Goal: Answer question/provide support

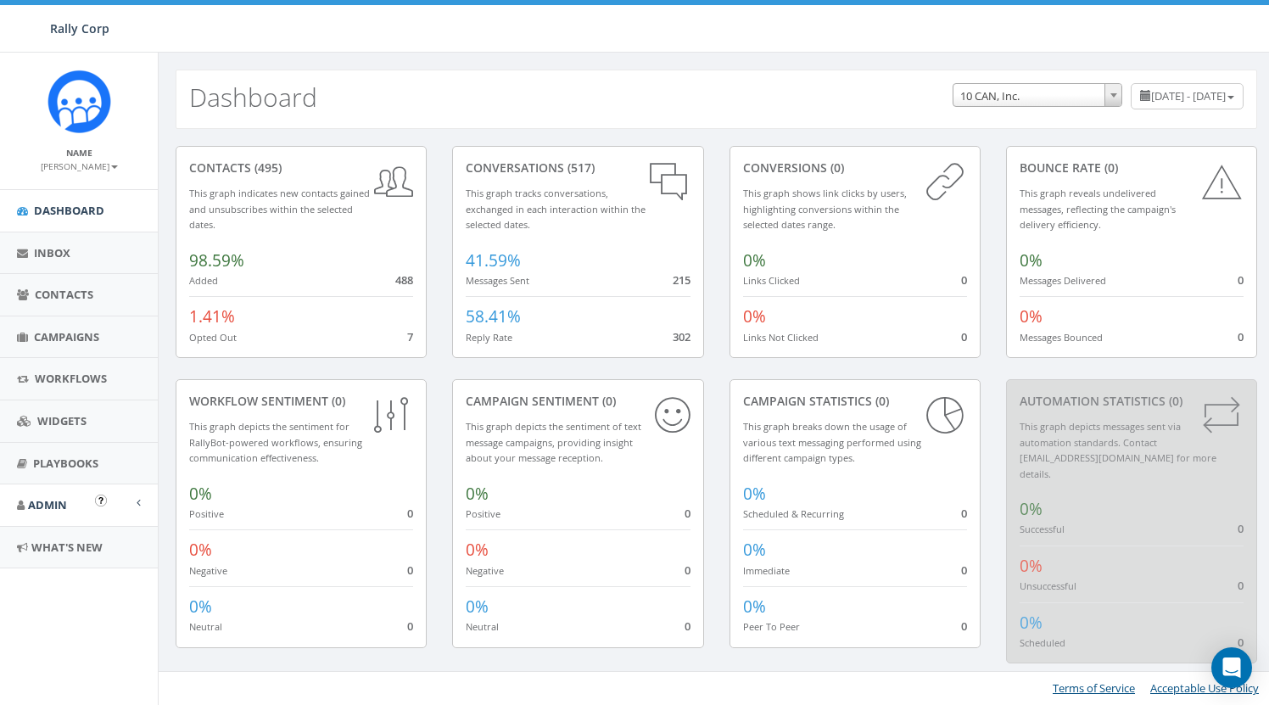
click at [61, 516] on link "Admin" at bounding box center [79, 506] width 158 height 42
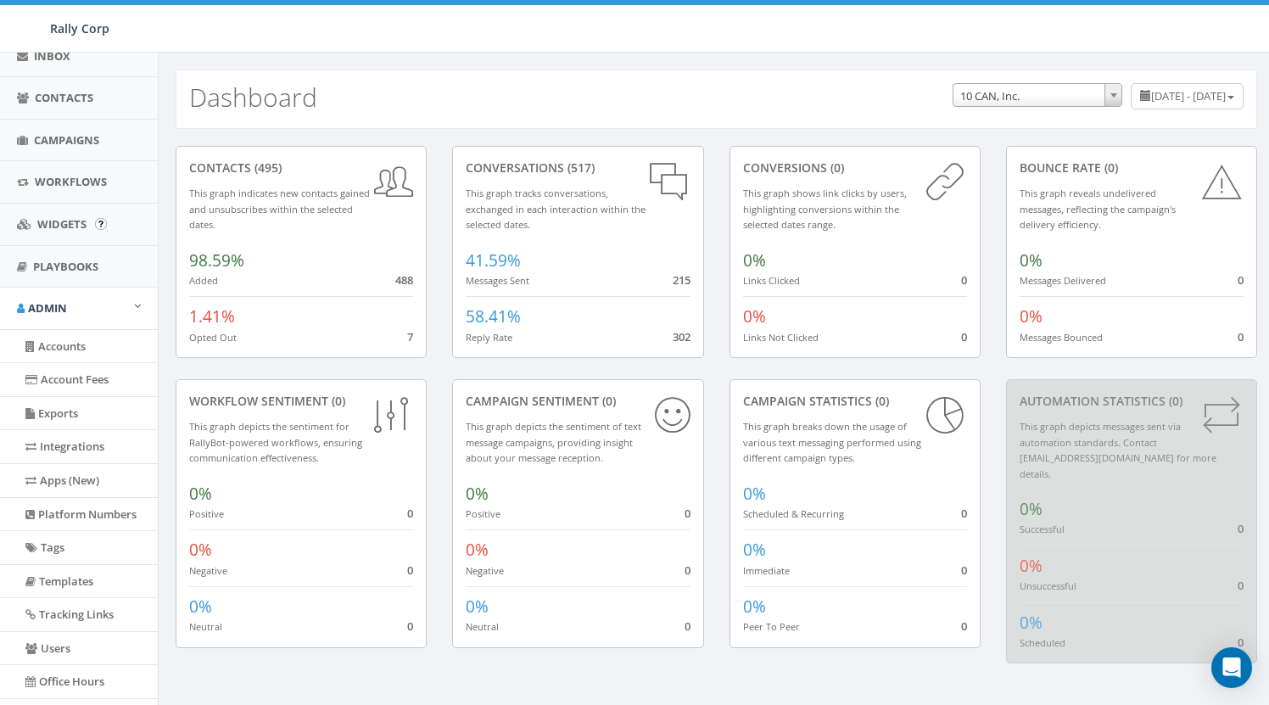
scroll to position [297, 0]
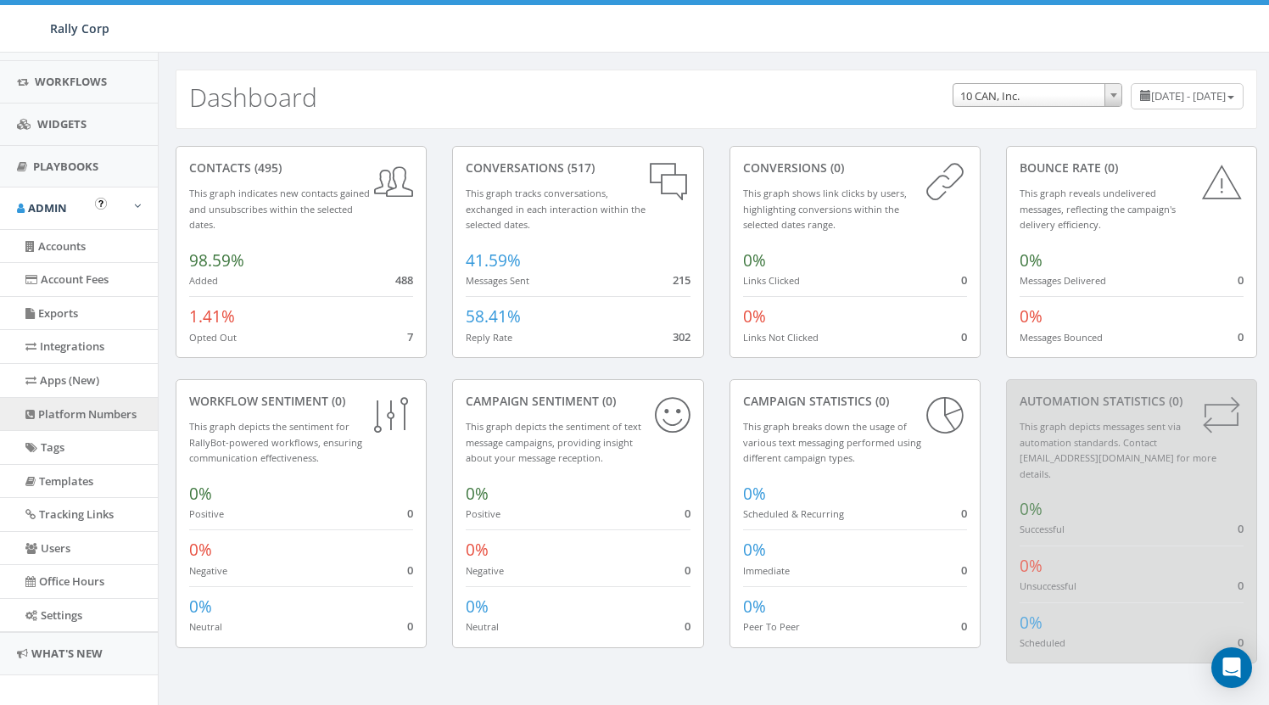
click at [94, 410] on link "Platform Numbers" at bounding box center [79, 414] width 158 height 33
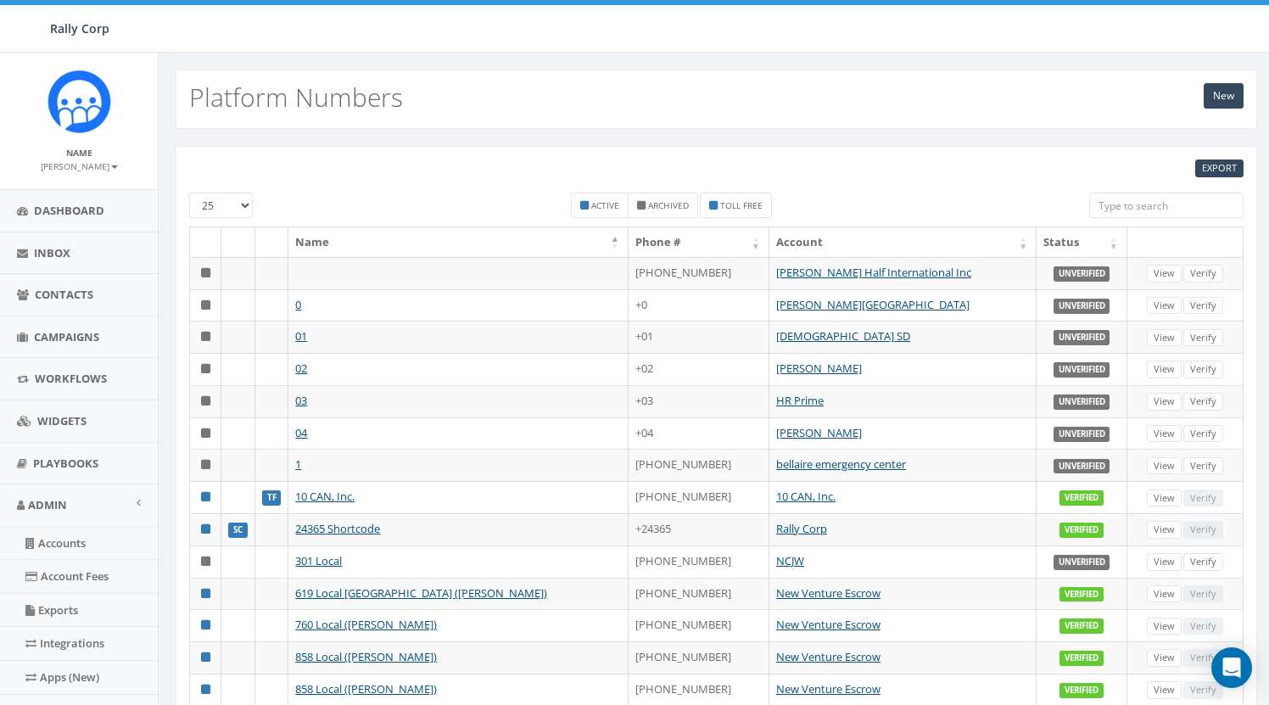
click at [1136, 215] on input "search" at bounding box center [1167, 205] width 154 height 25
paste input "734-0525"
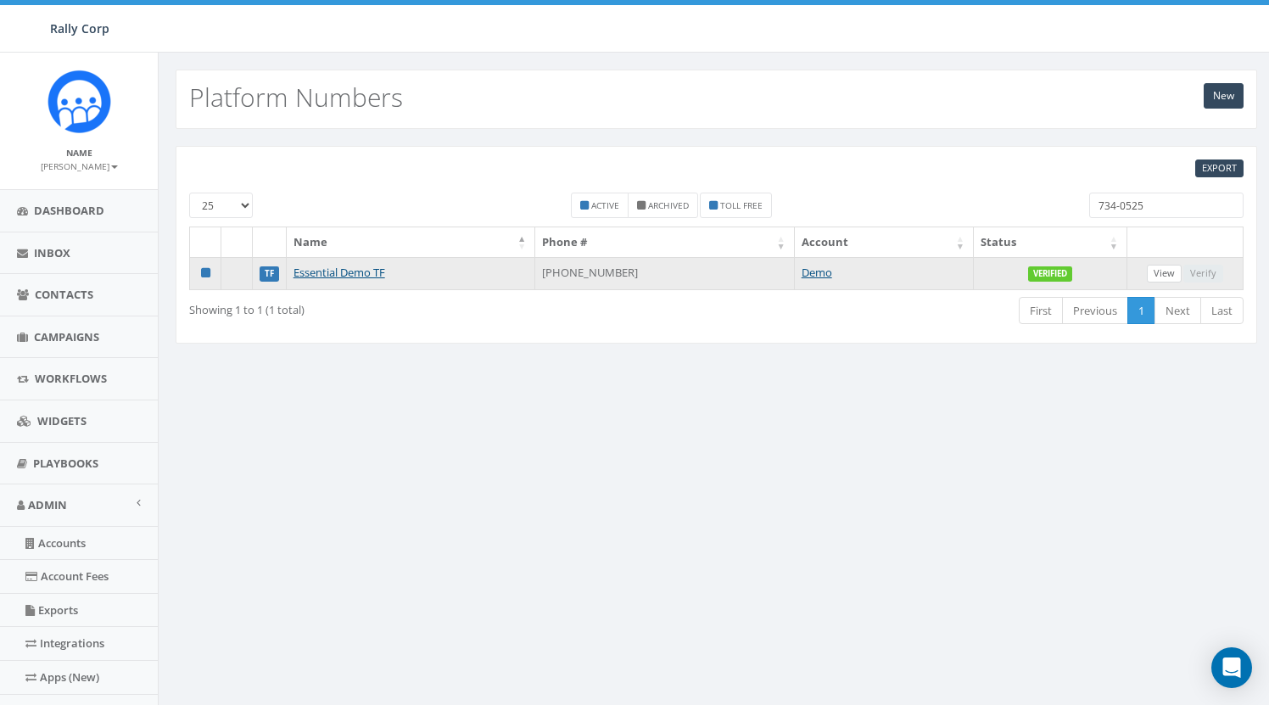
type input "734-0525"
click at [1162, 271] on link "View" at bounding box center [1164, 274] width 35 height 18
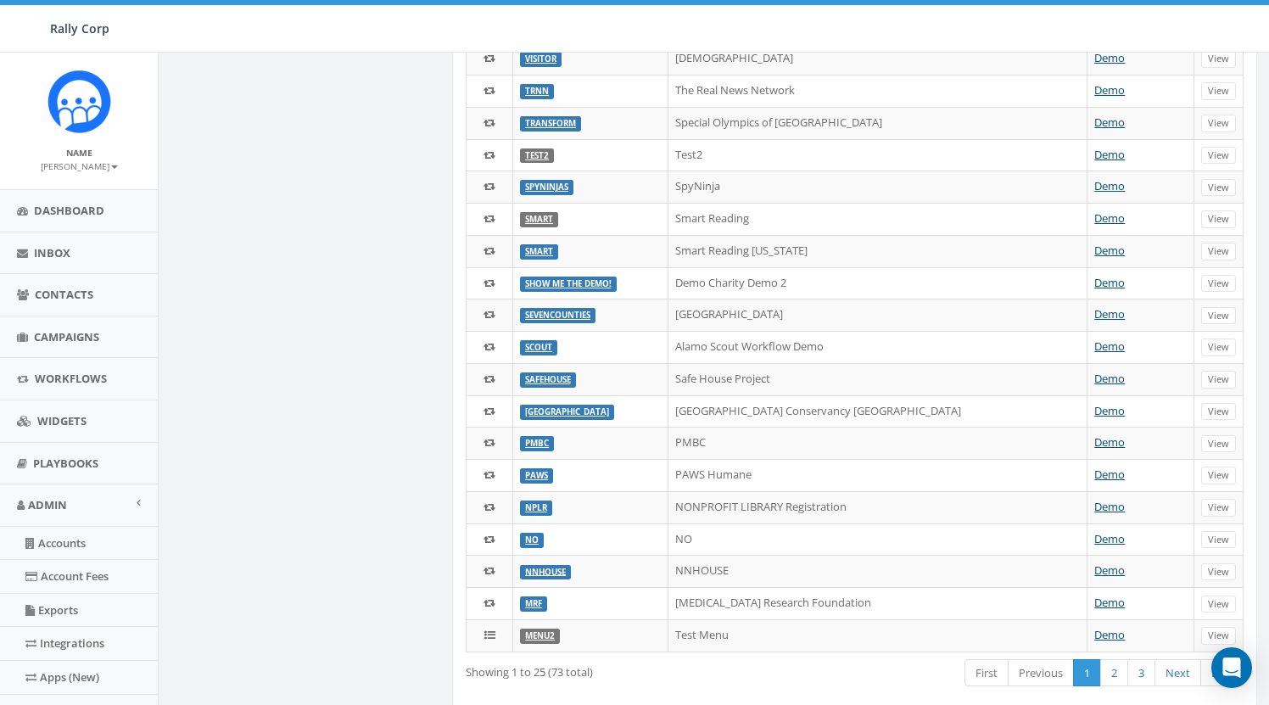
scroll to position [430, 0]
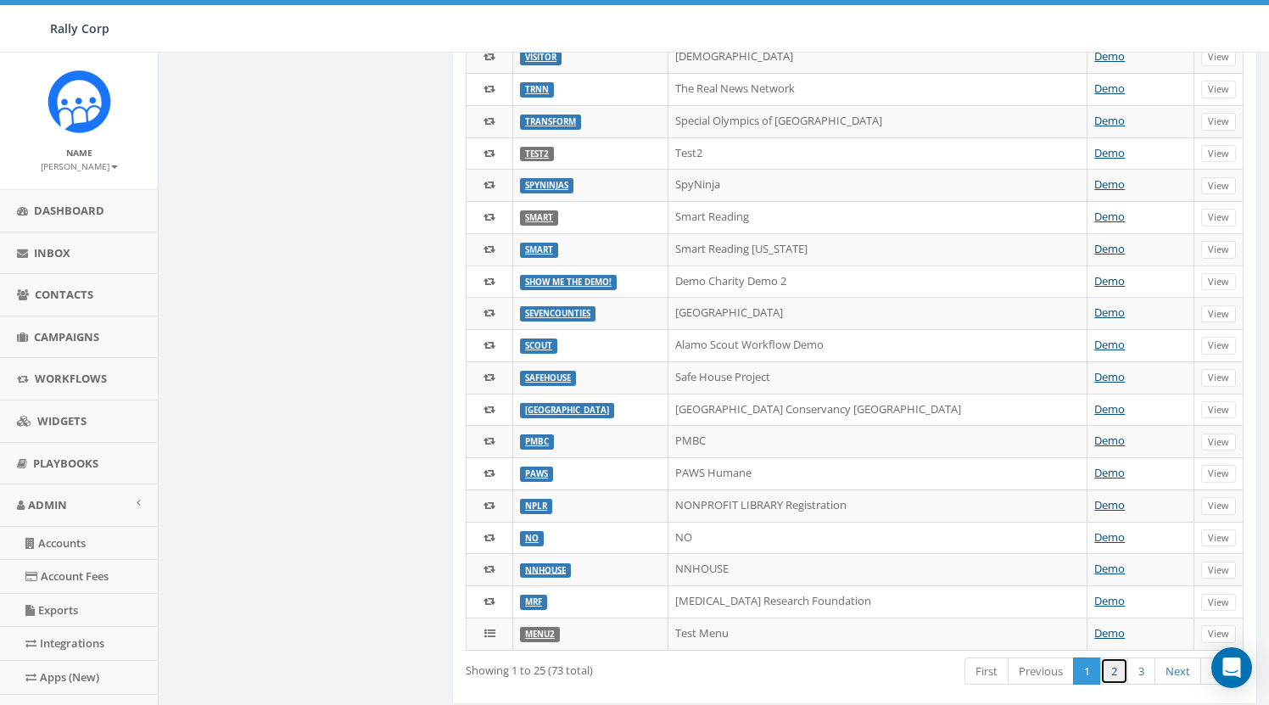
click at [1113, 665] on link "2" at bounding box center [1115, 672] width 28 height 28
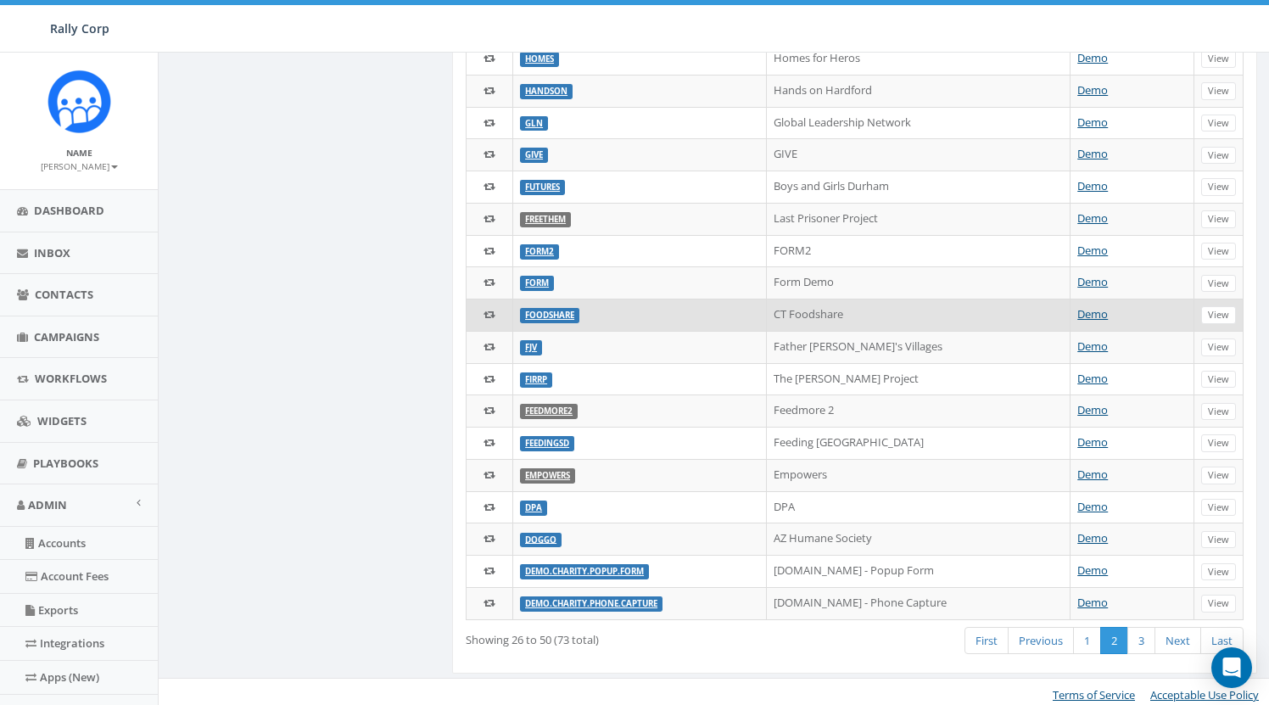
scroll to position [460, 0]
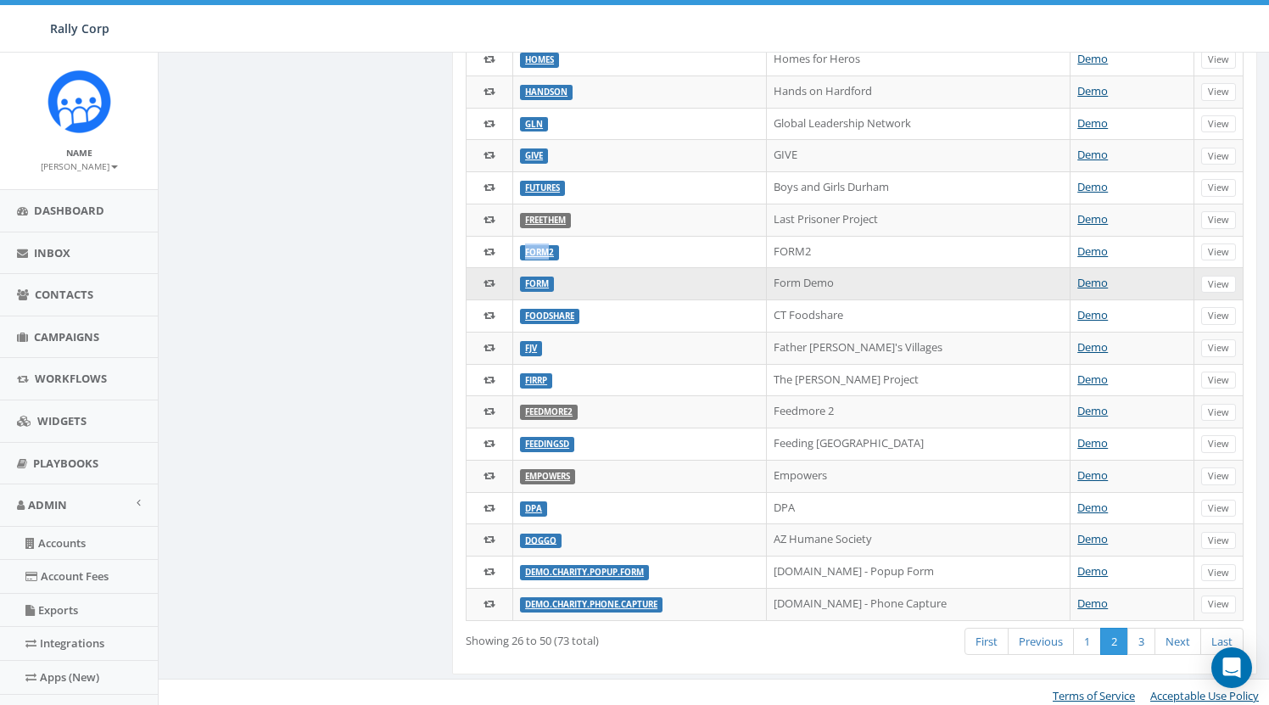
click at [536, 281] on link "form" at bounding box center [537, 283] width 24 height 11
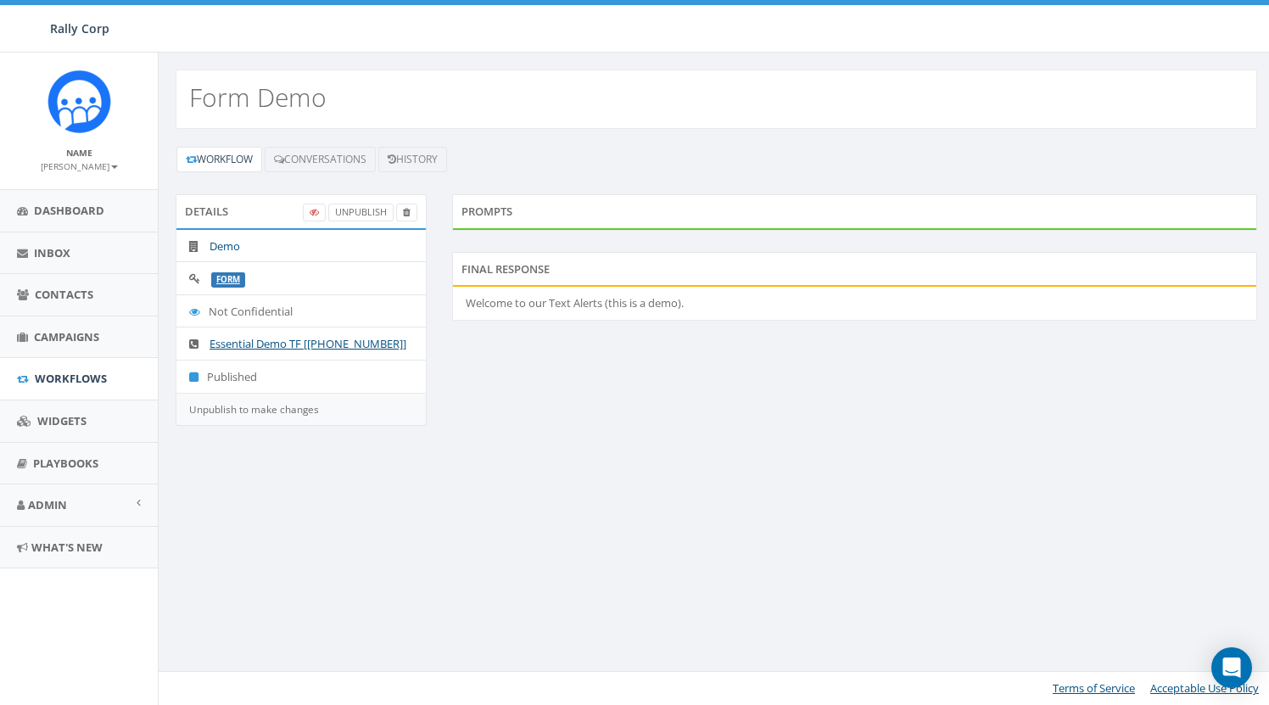
click at [232, 241] on link "Demo" at bounding box center [225, 245] width 31 height 15
click at [318, 172] on div "Workflow Conversations History" at bounding box center [717, 159] width 1082 height 27
click at [339, 165] on link "Conversations" at bounding box center [320, 159] width 111 height 25
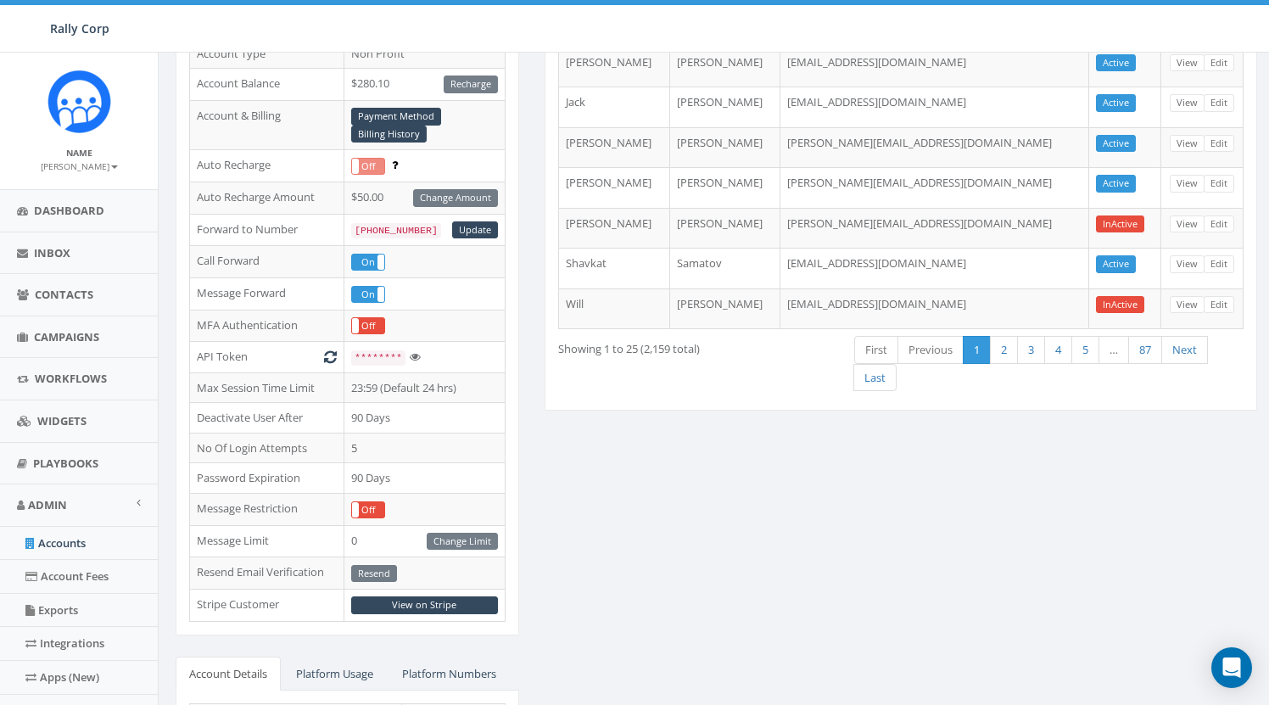
scroll to position [235, 0]
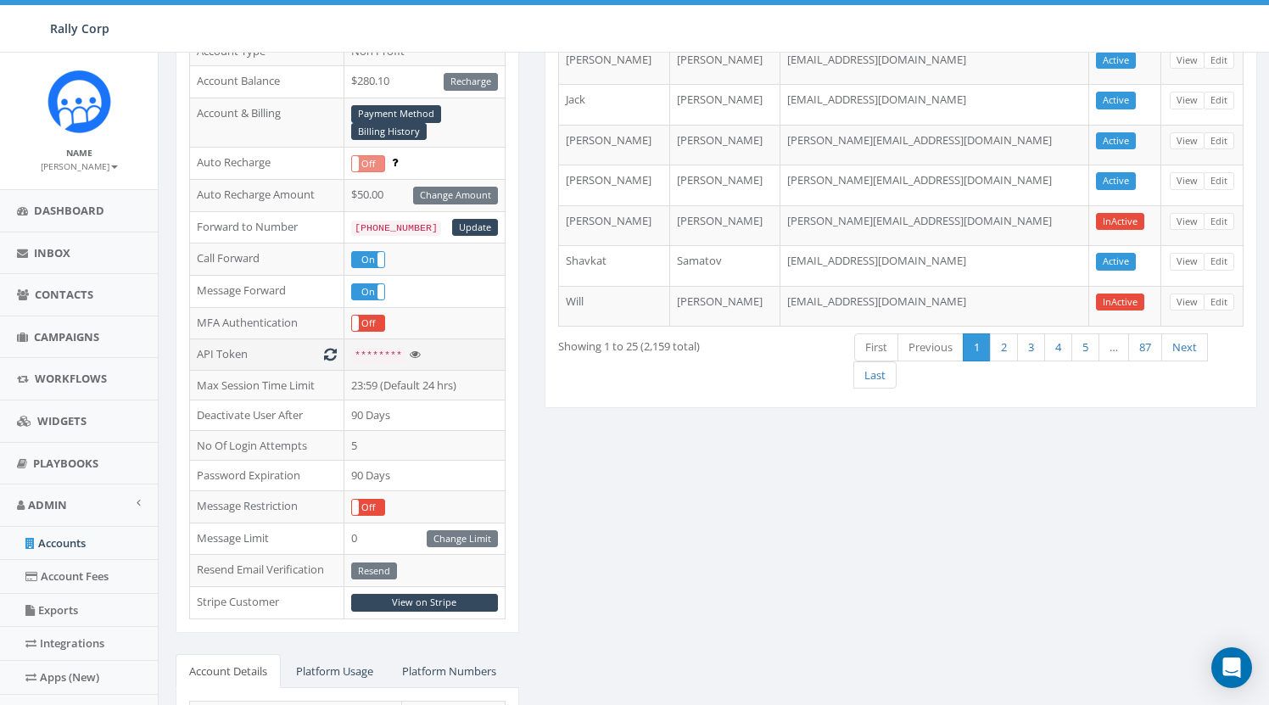
click at [415, 352] on icon at bounding box center [415, 354] width 11 height 11
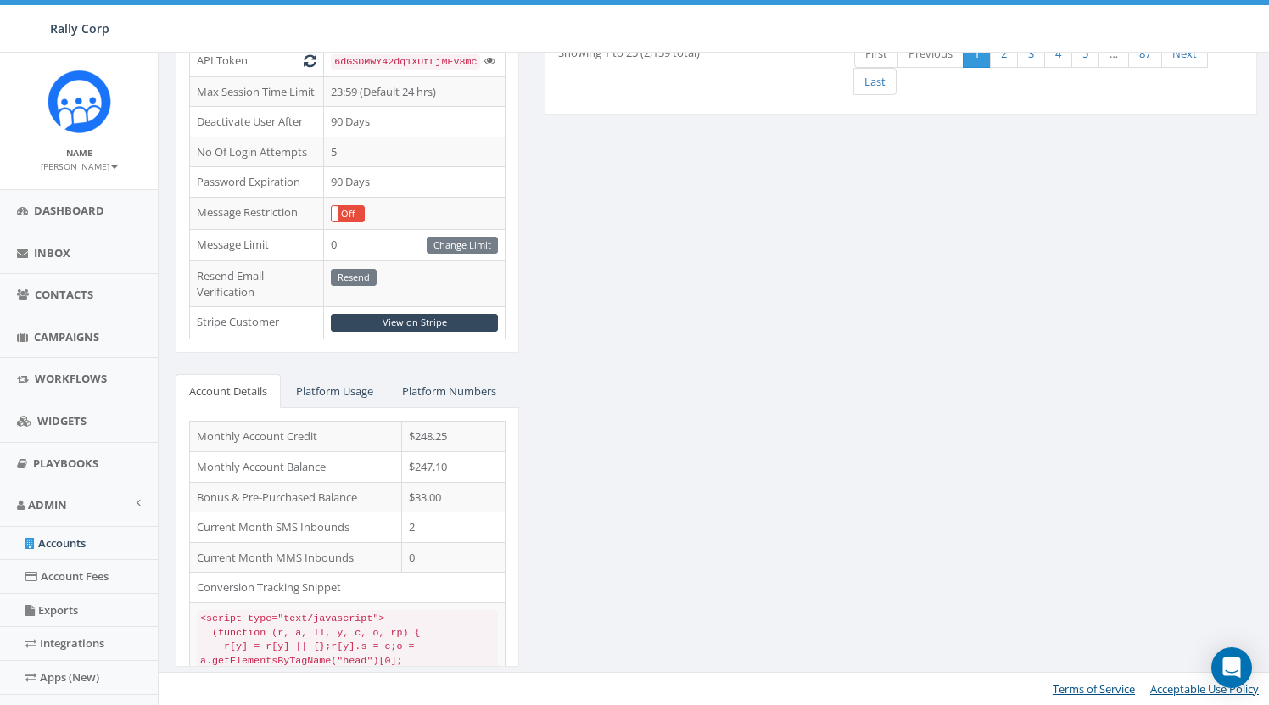
scroll to position [533, 0]
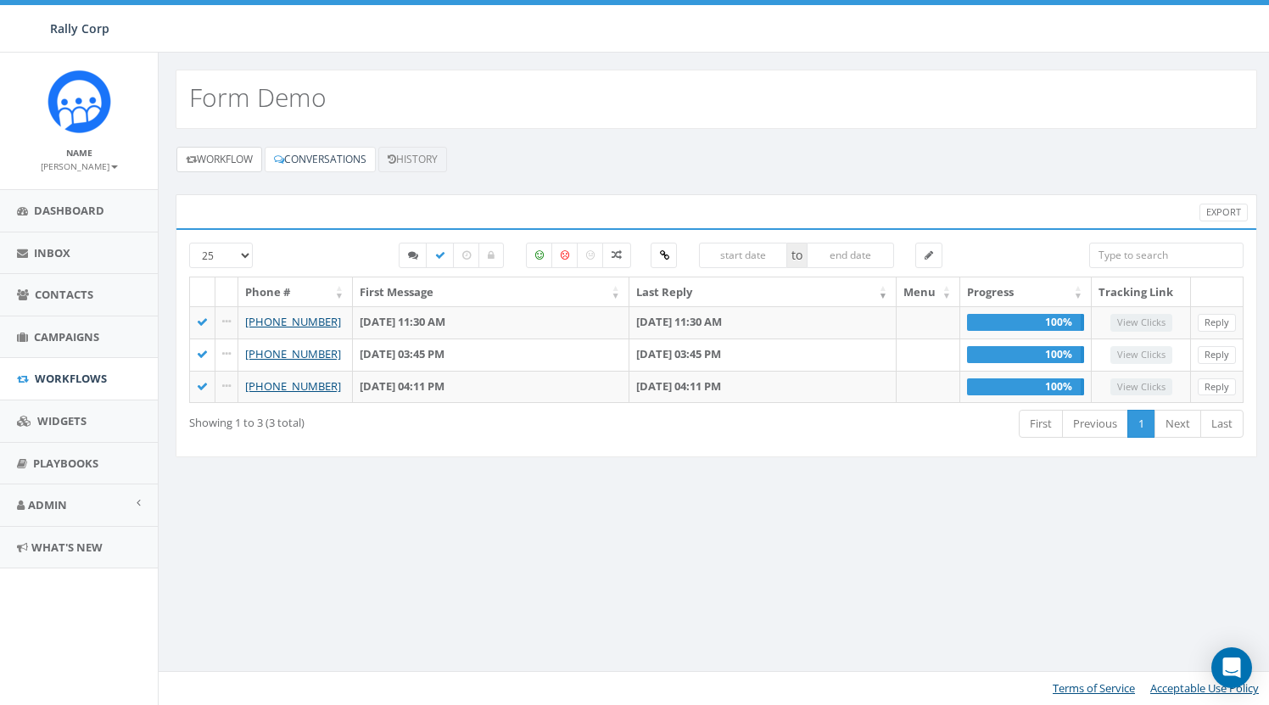
click at [223, 162] on link "Workflow" at bounding box center [219, 159] width 86 height 25
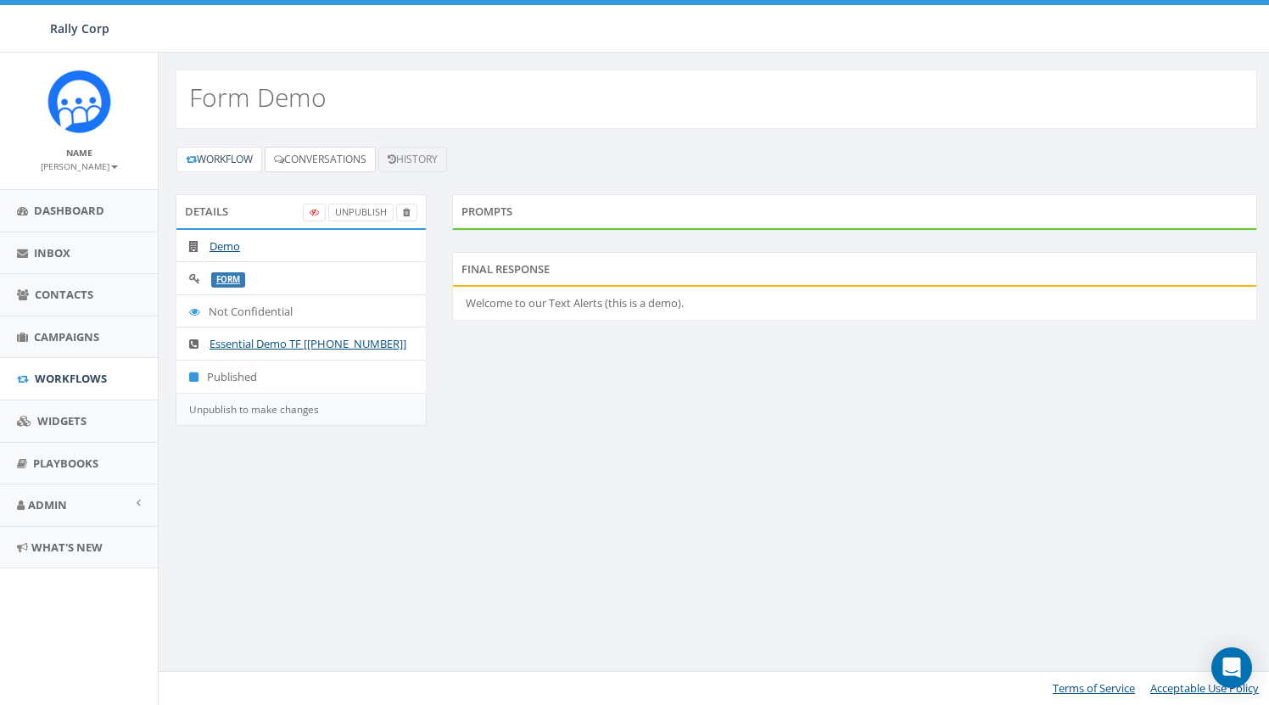
click at [337, 163] on link "Conversations" at bounding box center [320, 159] width 111 height 25
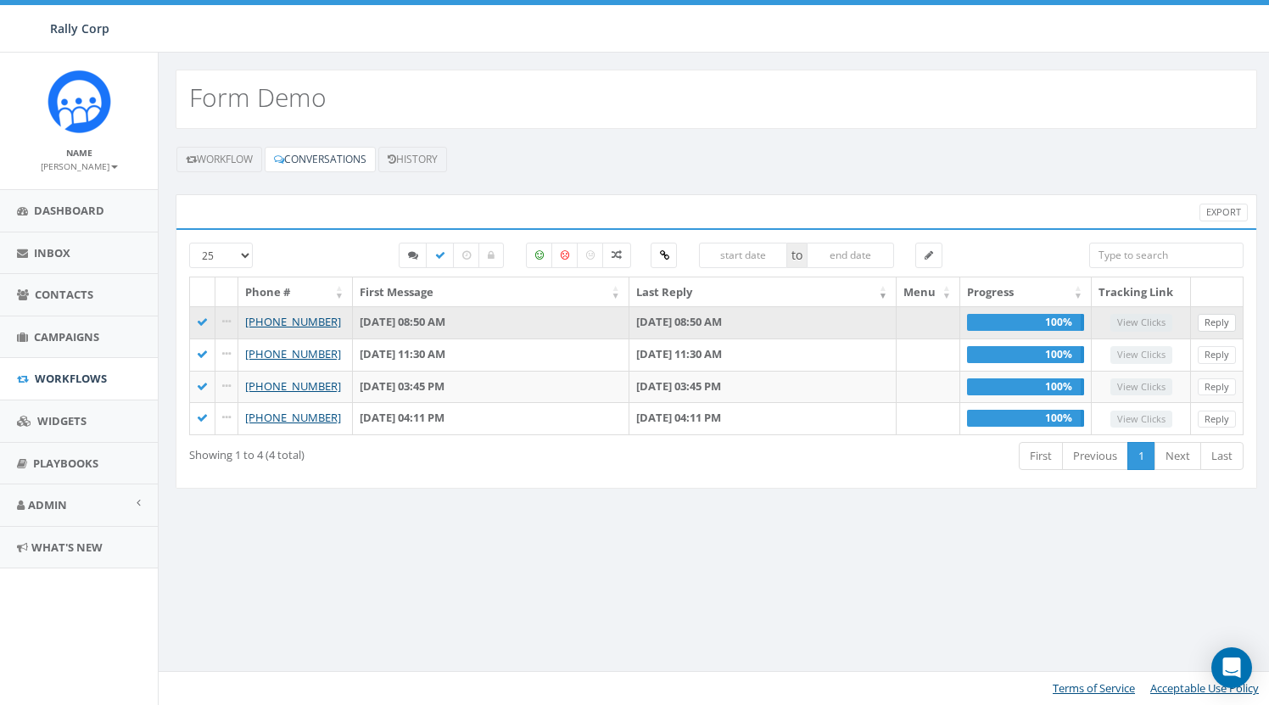
click at [1230, 322] on link "Reply" at bounding box center [1217, 323] width 38 height 18
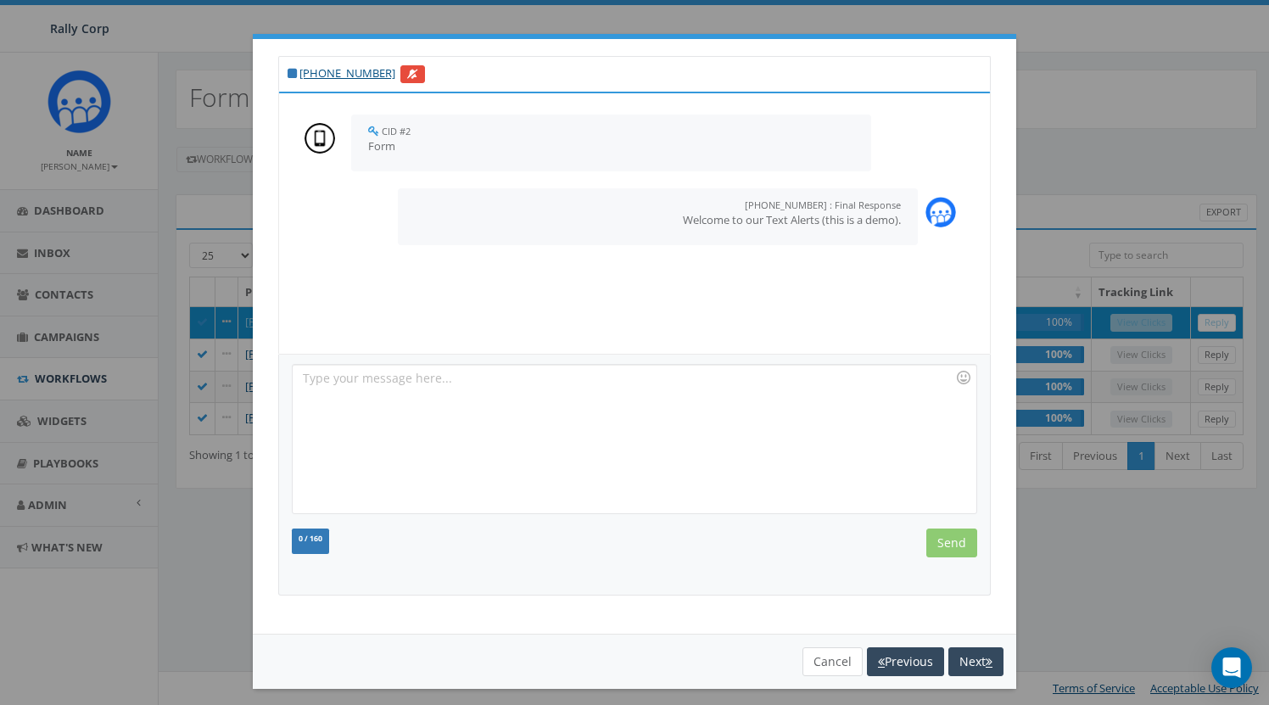
click at [843, 664] on button "Cancel" at bounding box center [833, 661] width 60 height 29
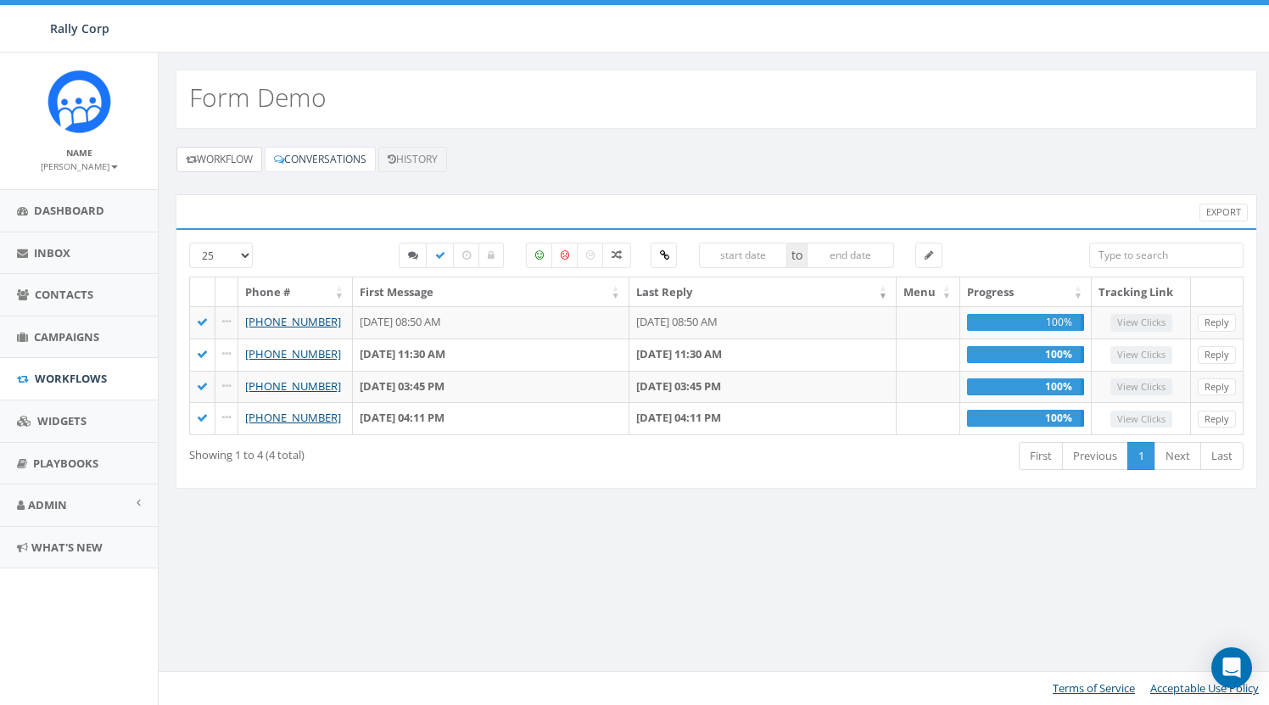
click at [246, 166] on link "Workflow" at bounding box center [219, 159] width 86 height 25
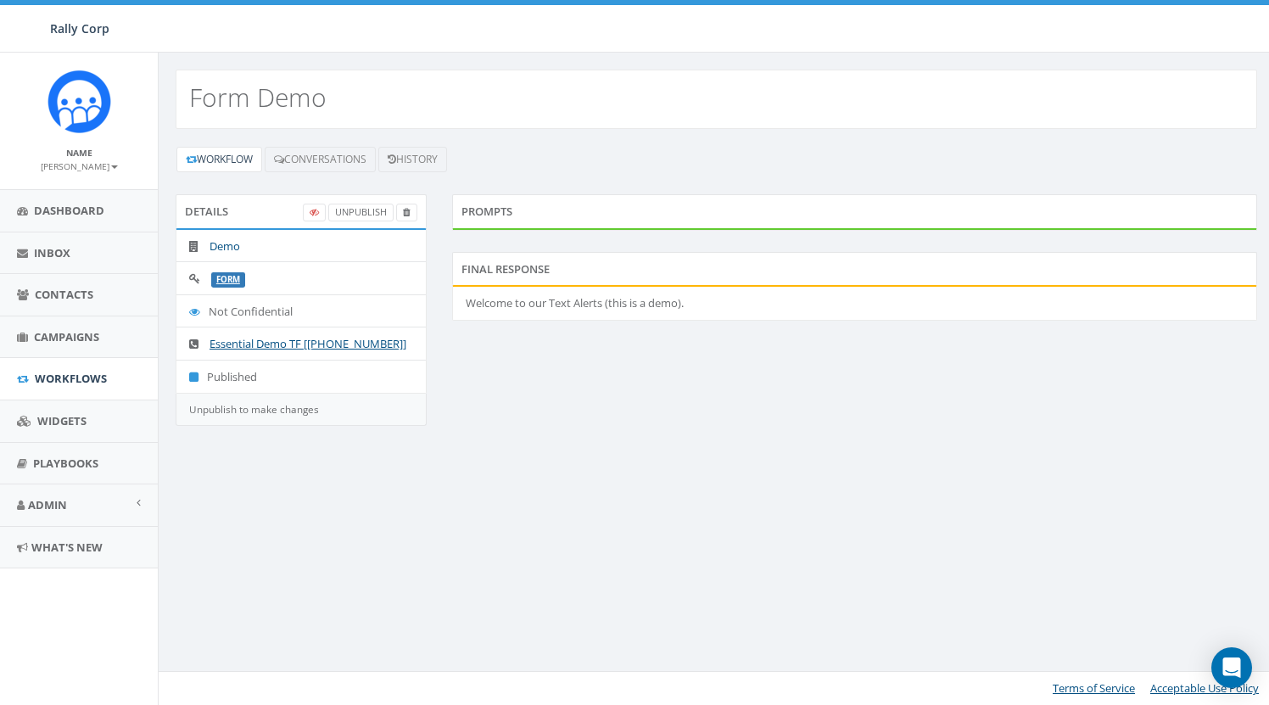
click at [231, 244] on link "Demo" at bounding box center [225, 245] width 31 height 15
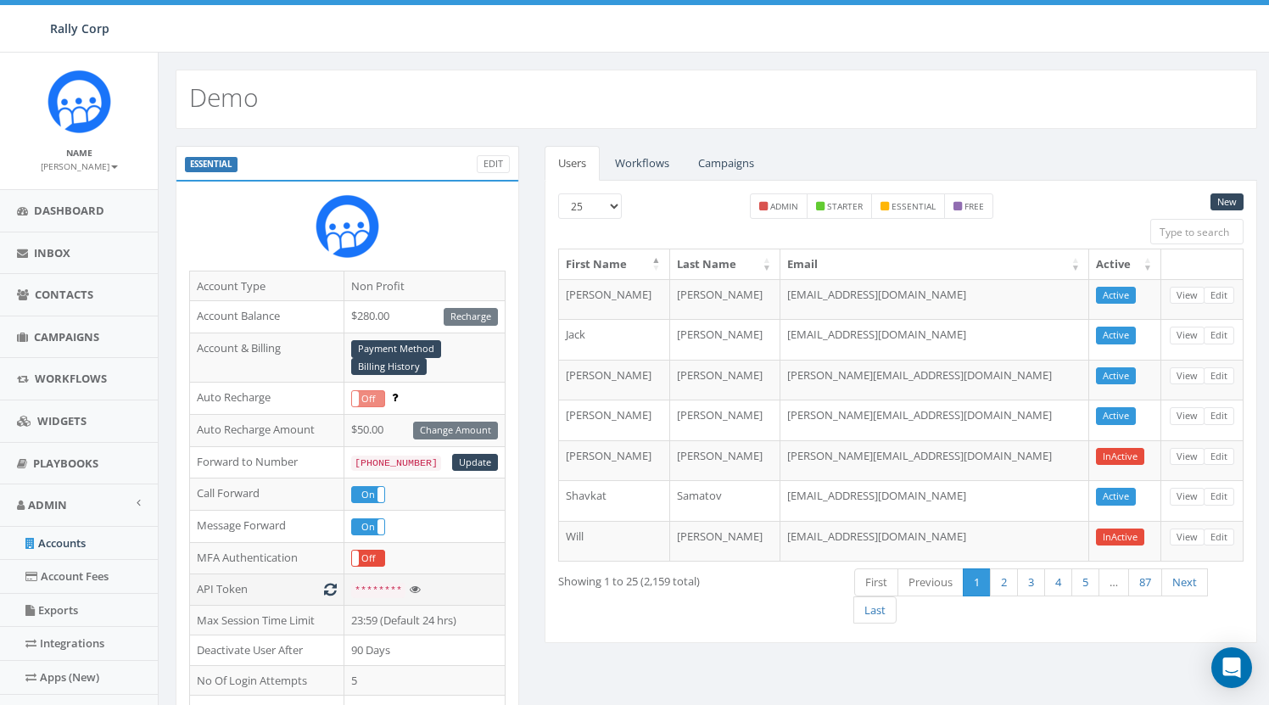
click at [417, 587] on icon at bounding box center [415, 589] width 11 height 11
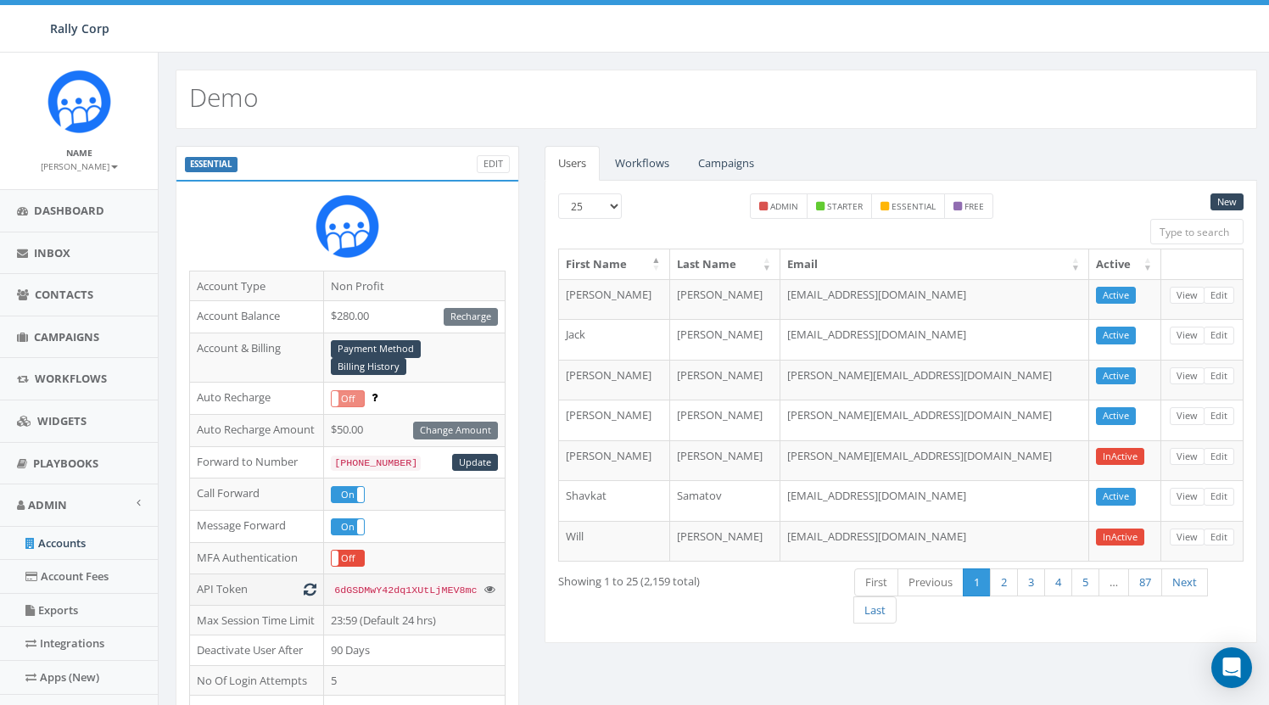
click at [427, 585] on span "6dGSDMwY42dq1XUtLjMEV8mc" at bounding box center [405, 591] width 143 height 12
copy span "6dGSDMwY42dq1XUtLjMEV8mc"
